Goal: Information Seeking & Learning: Learn about a topic

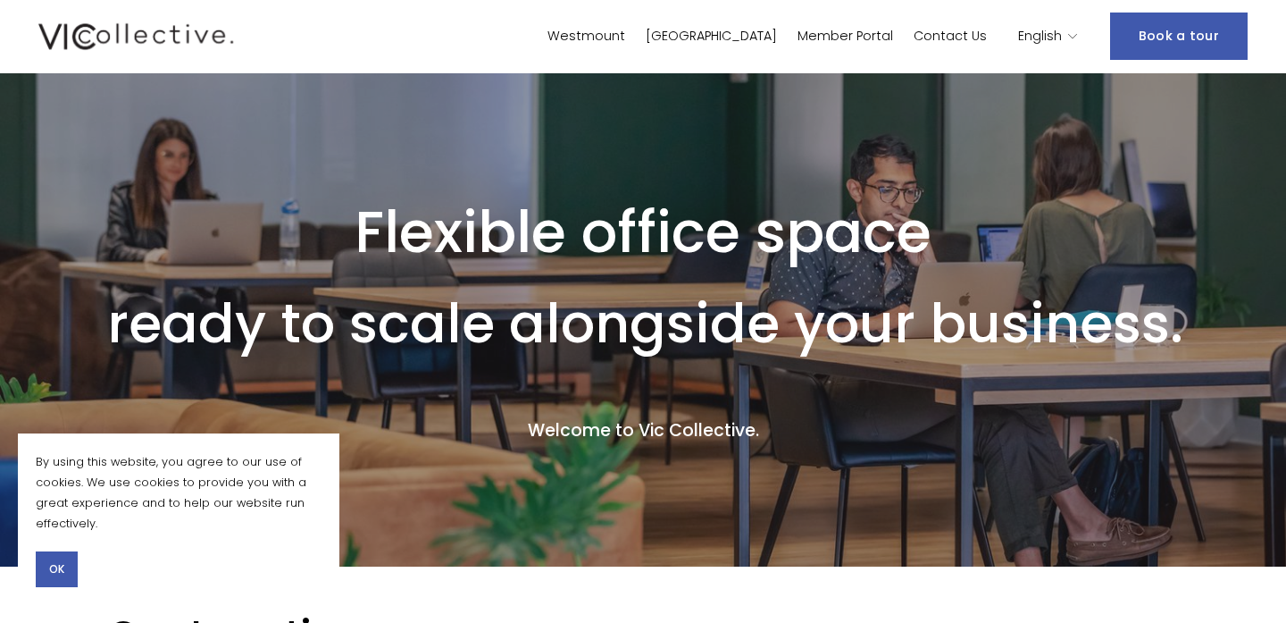
click at [625, 36] on link "Westmount" at bounding box center [587, 36] width 78 height 26
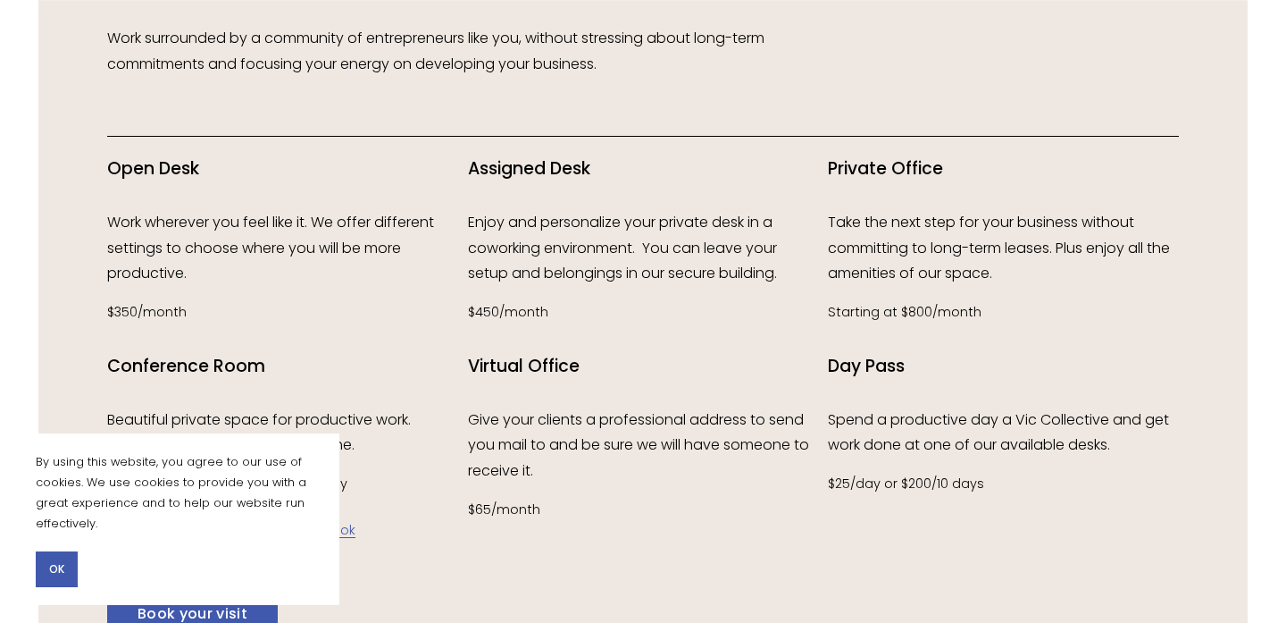
scroll to position [2134, 0]
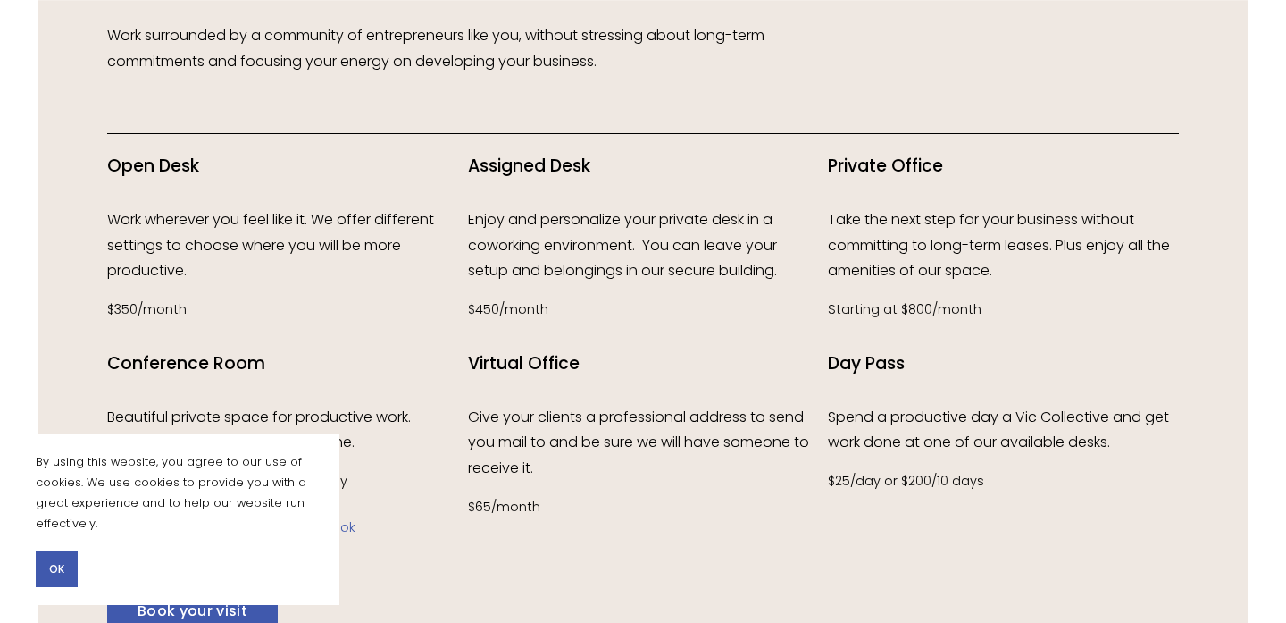
click at [514, 309] on p "$450/month" at bounding box center [643, 309] width 351 height 23
click at [599, 194] on div "Assigned Desk Enjoy and personalize your private desk in a coworking environmen…" at bounding box center [643, 238] width 351 height 167
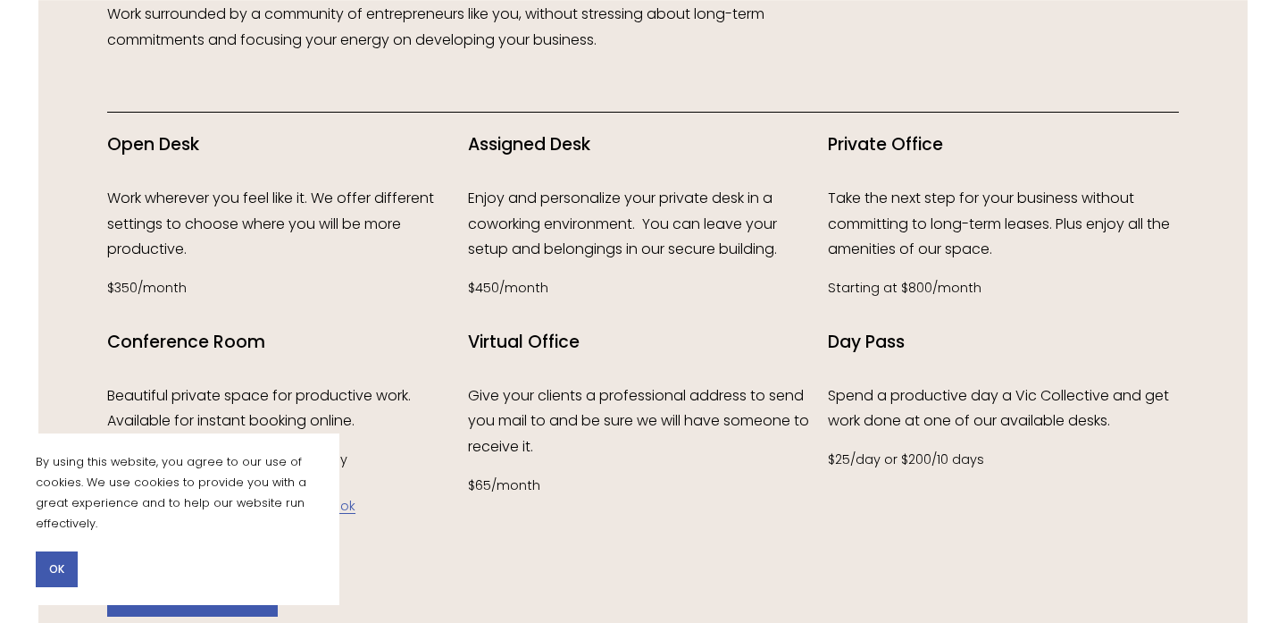
scroll to position [2158, 0]
